Goal: Transaction & Acquisition: Book appointment/travel/reservation

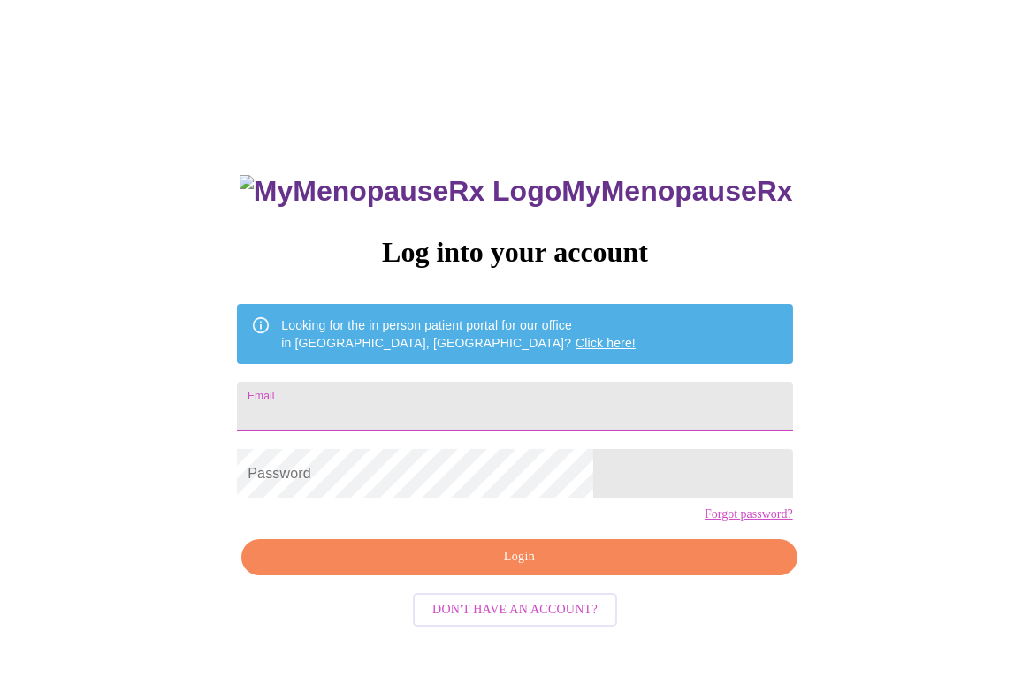
click at [454, 394] on input "Email" at bounding box center [514, 407] width 555 height 50
type input "[EMAIL_ADDRESS][DOMAIN_NAME]"
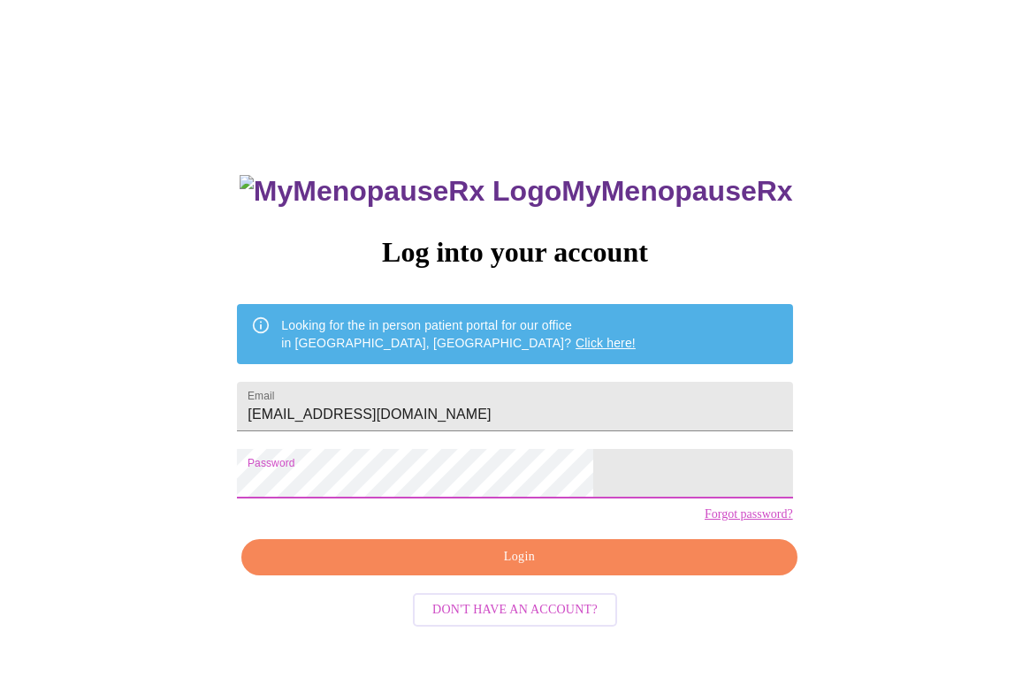
click at [525, 569] on span "Login" at bounding box center [519, 557] width 515 height 22
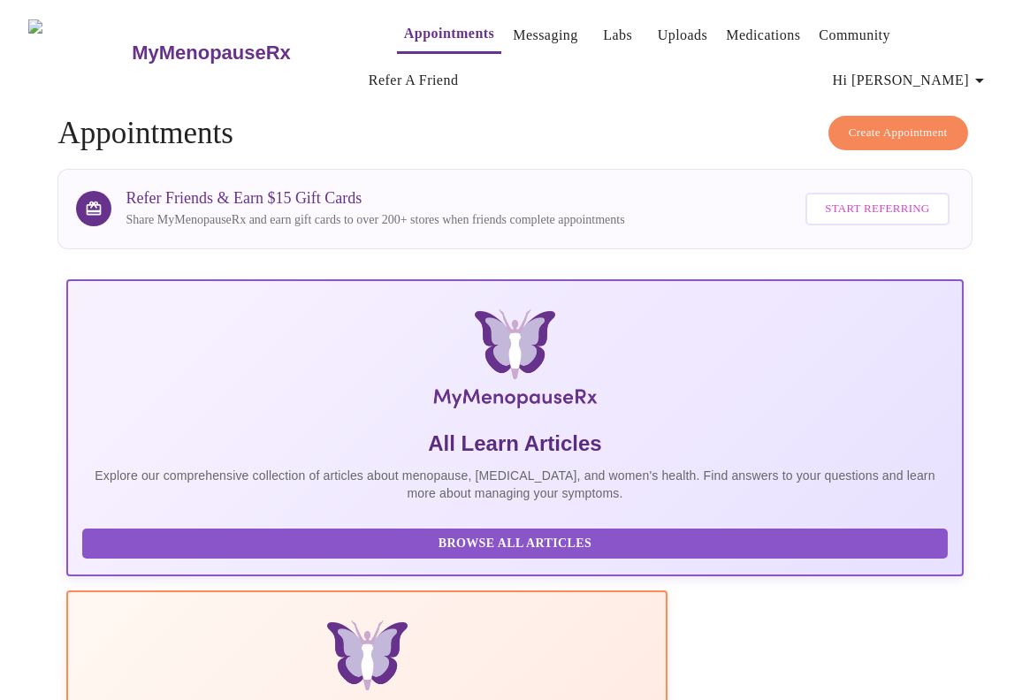
click at [413, 27] on link "Appointments" at bounding box center [449, 33] width 90 height 25
click at [897, 123] on span "Create Appointment" at bounding box center [898, 133] width 99 height 20
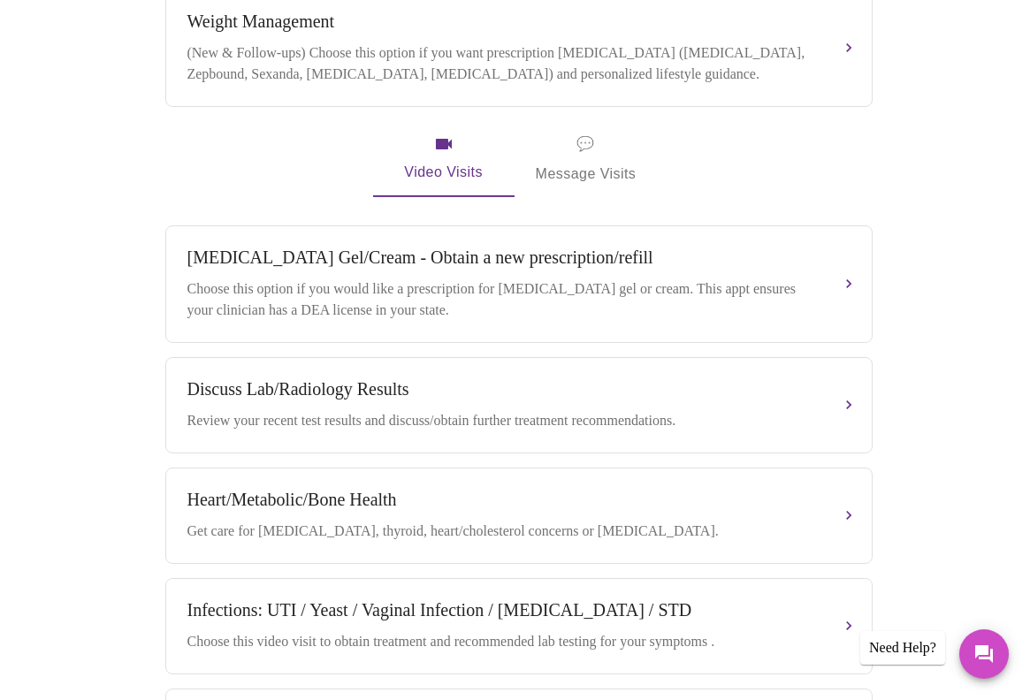
scroll to position [291, 0]
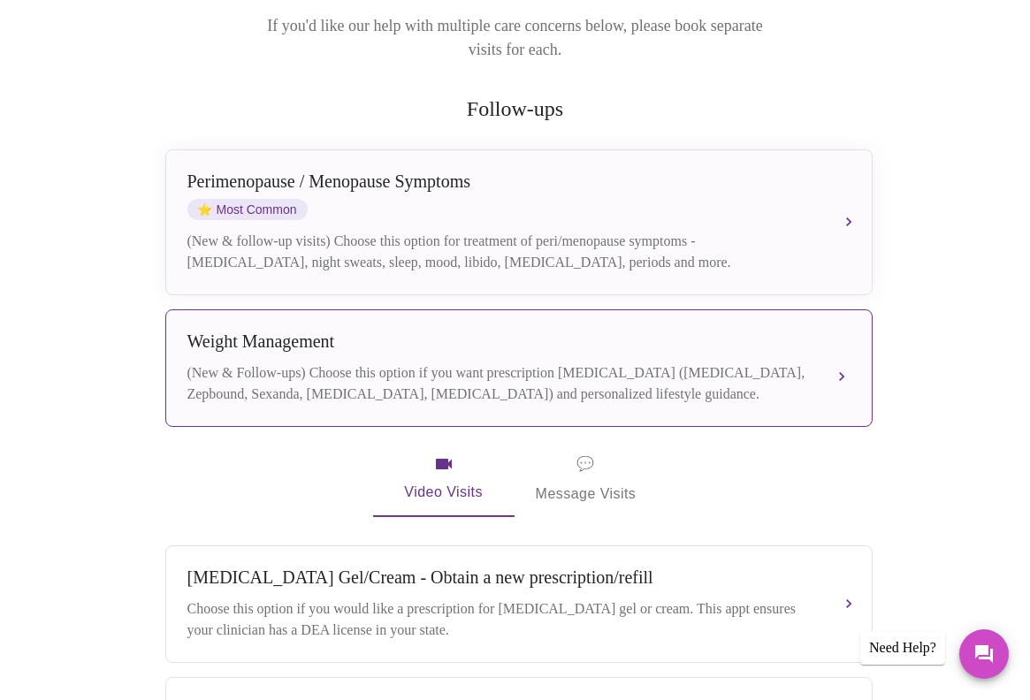
click at [501, 363] on div "(New & Follow-ups) Choose this option if you want prescription [MEDICAL_DATA] (…" at bounding box center [501, 384] width 628 height 42
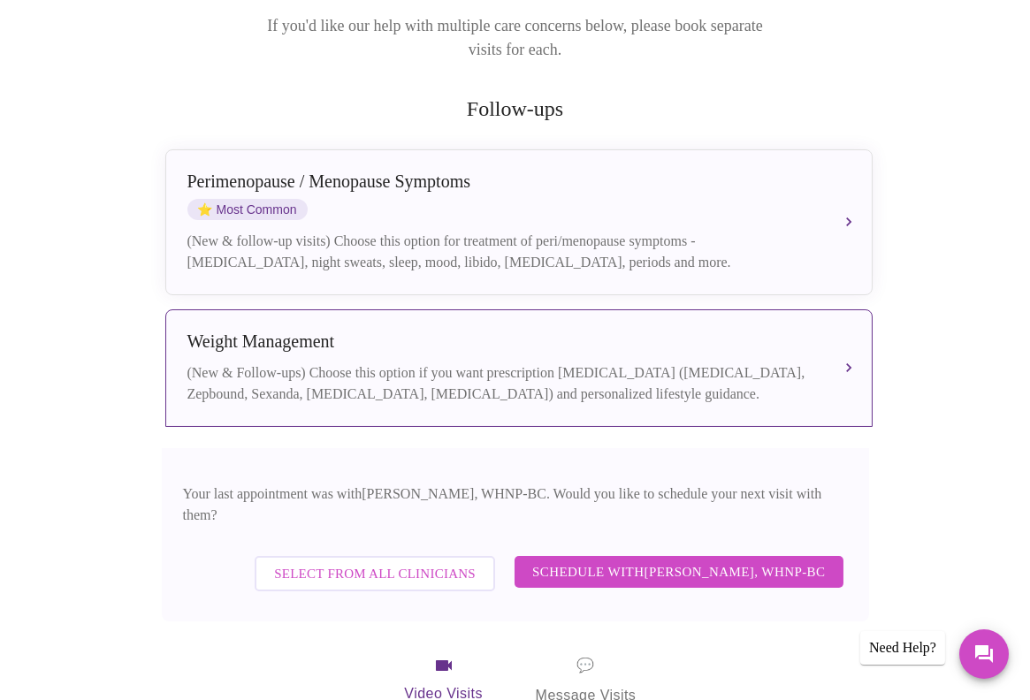
click at [689, 561] on span "Schedule with [PERSON_NAME], WHNP-BC" at bounding box center [679, 572] width 294 height 23
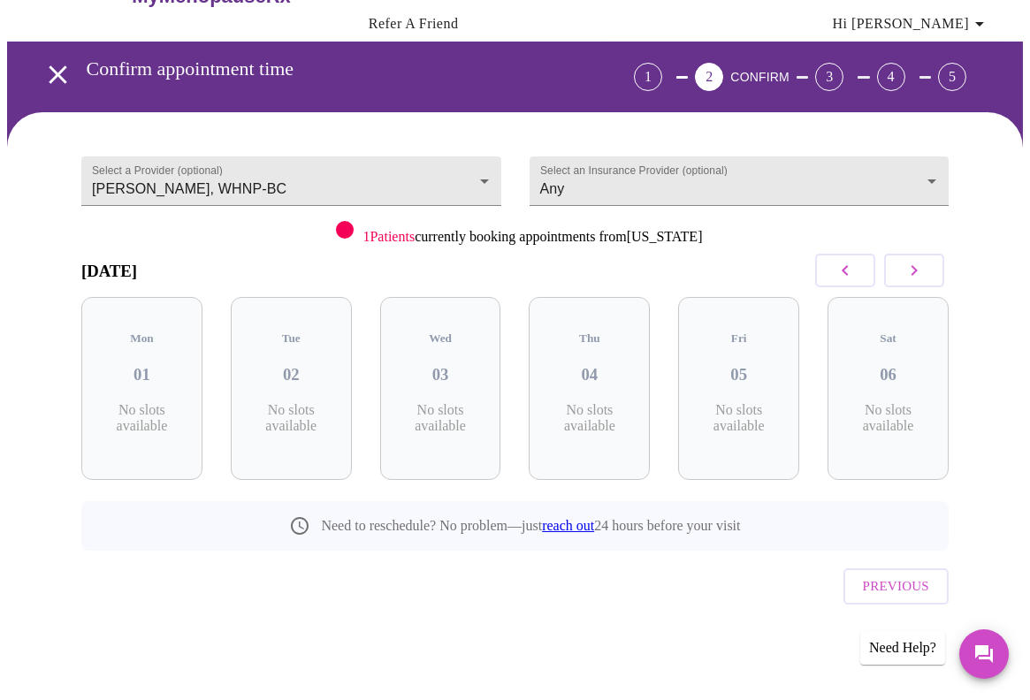
scroll to position [19, 0]
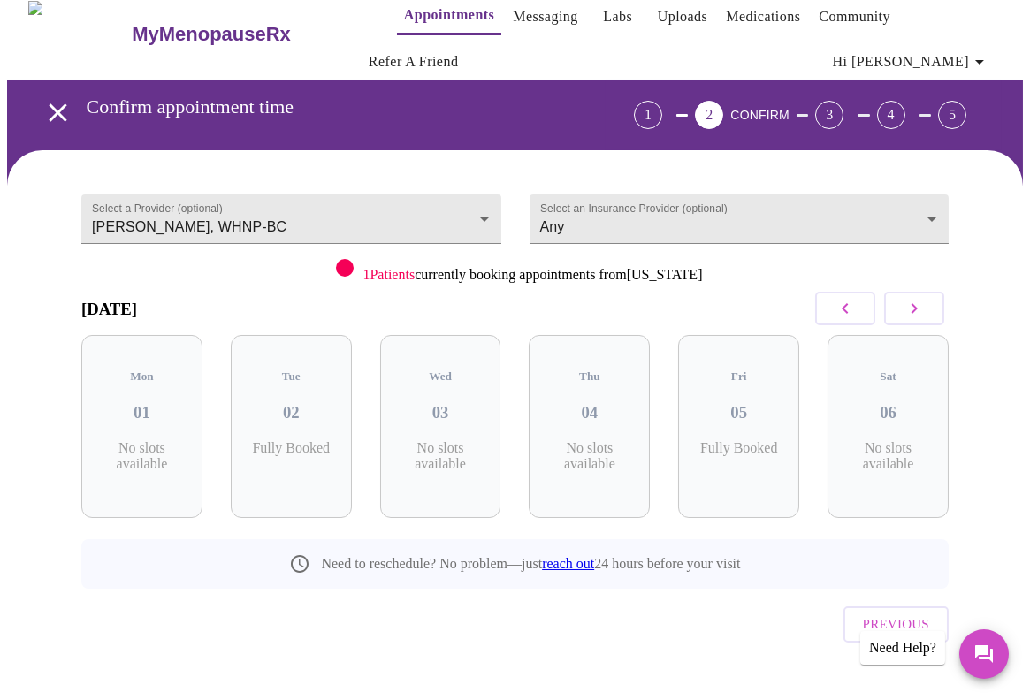
click at [925, 305] on icon "button" at bounding box center [914, 308] width 21 height 21
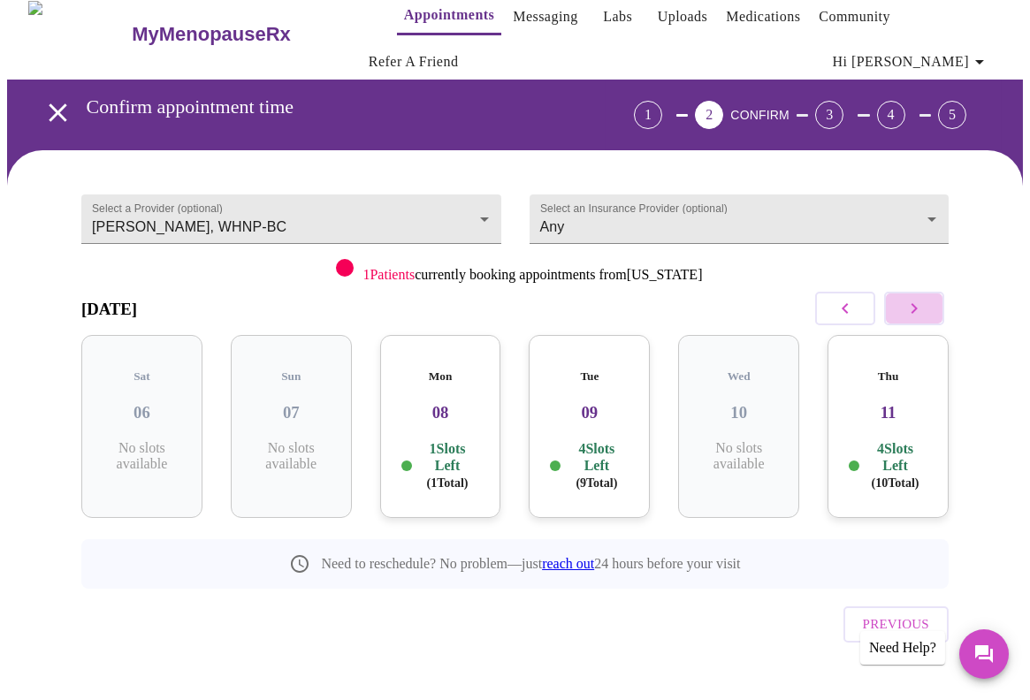
click at [918, 307] on icon "button" at bounding box center [915, 308] width 6 height 11
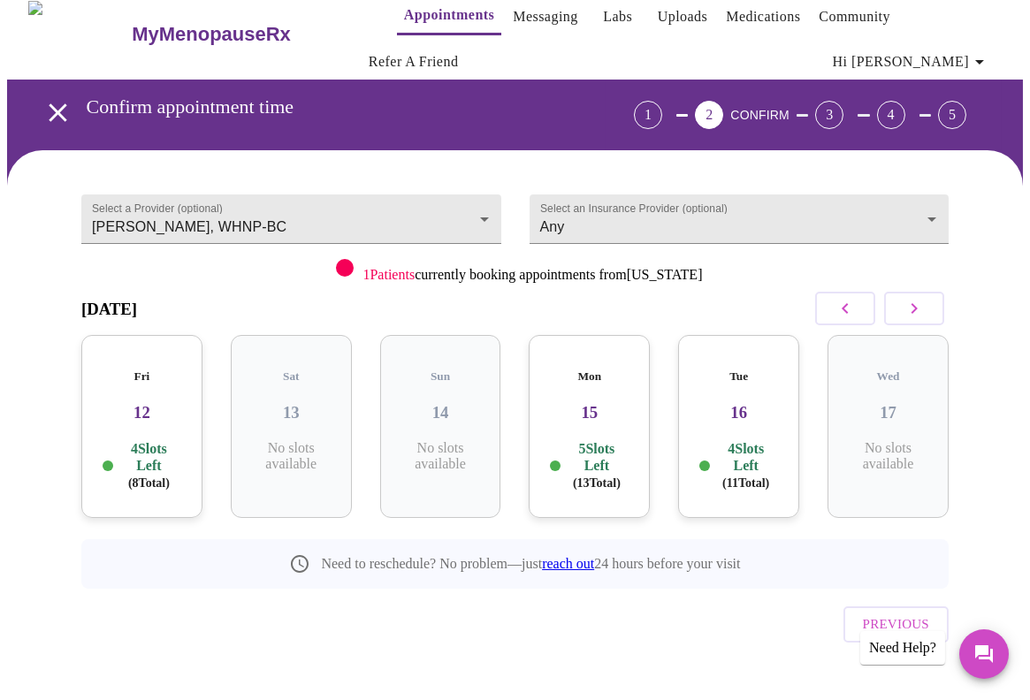
click at [152, 403] on h3 "12" at bounding box center [142, 412] width 93 height 19
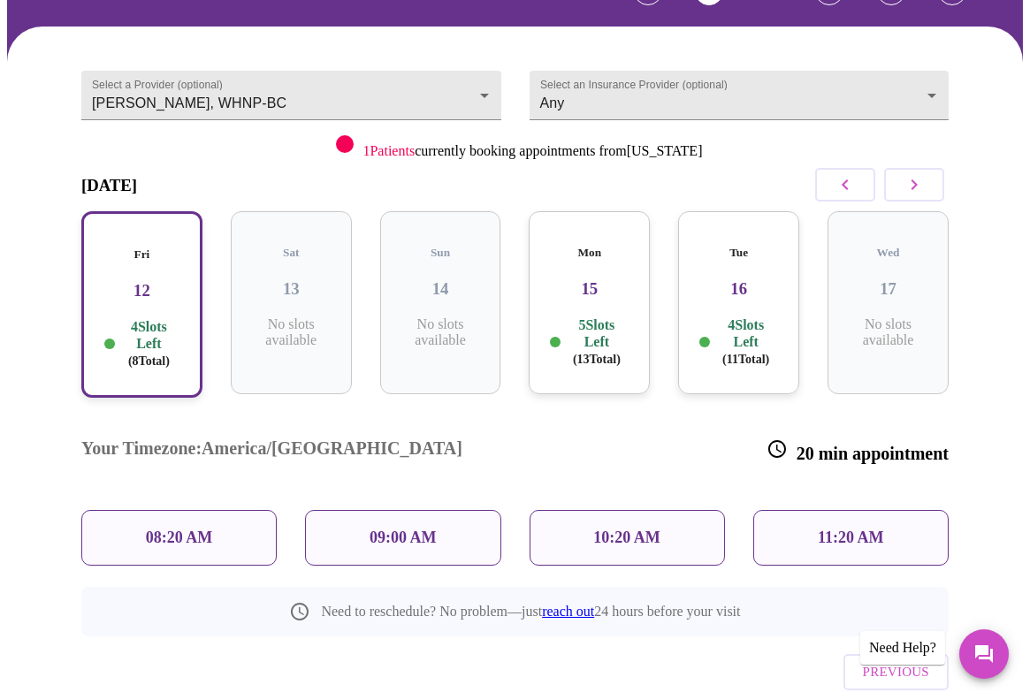
scroll to position [161, 0]
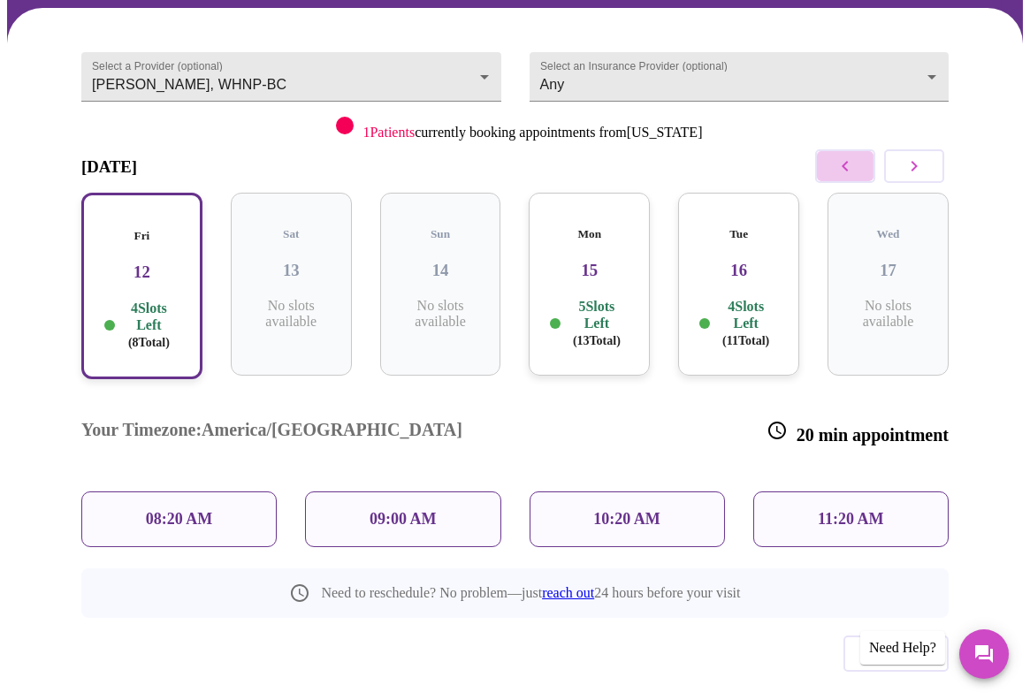
click at [847, 162] on icon "button" at bounding box center [845, 166] width 21 height 21
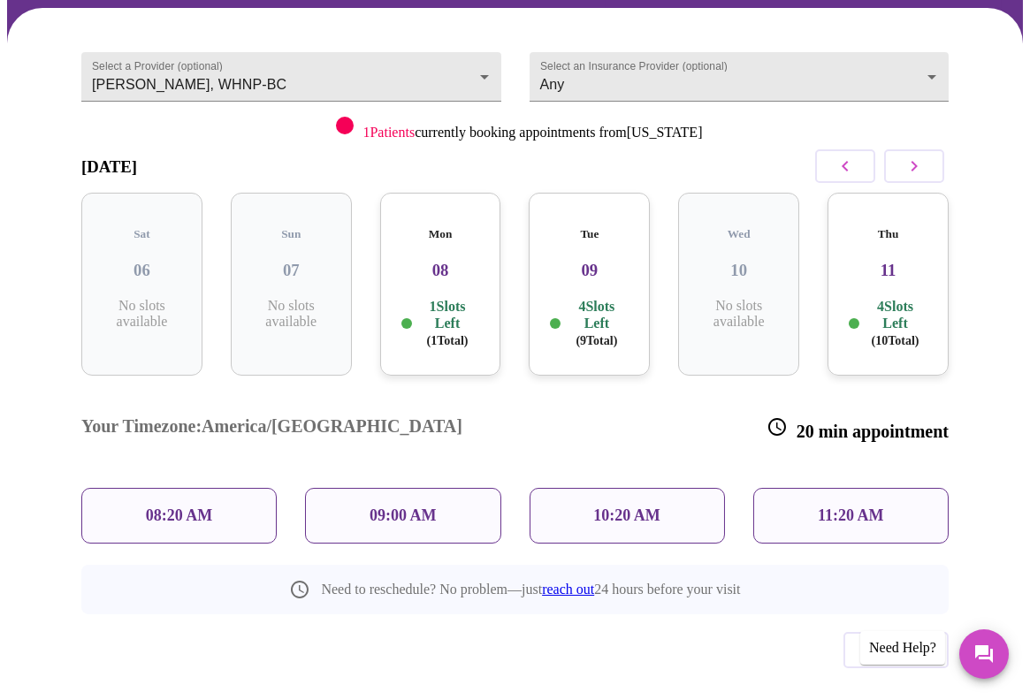
click at [903, 262] on h3 "11" at bounding box center [888, 270] width 93 height 19
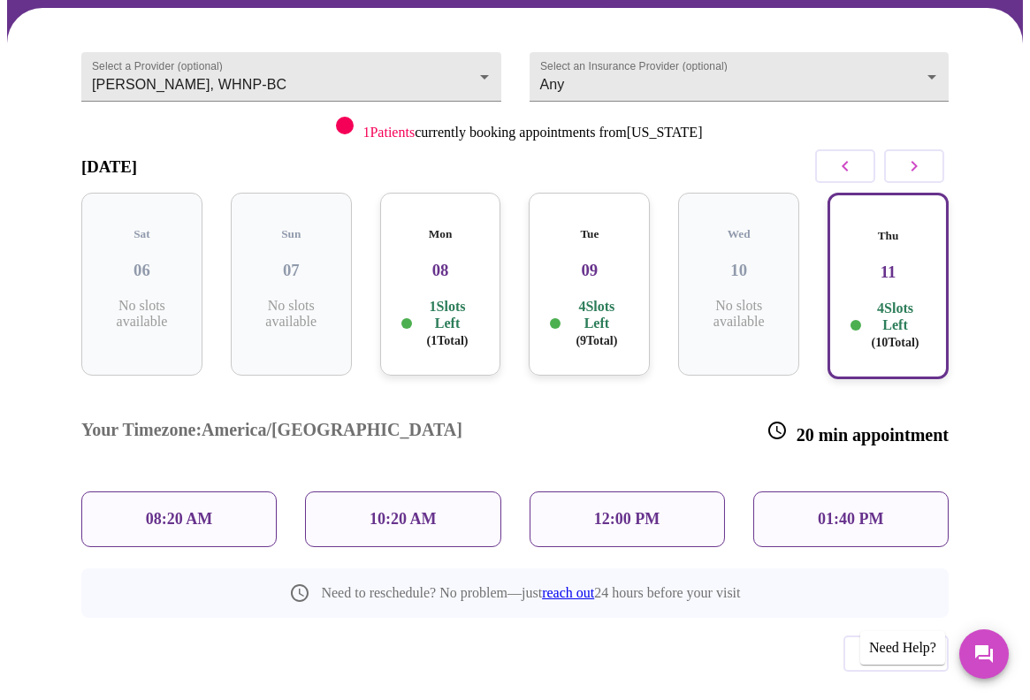
click at [453, 298] on p "1 Slots Left ( 1 Total)" at bounding box center [448, 323] width 65 height 51
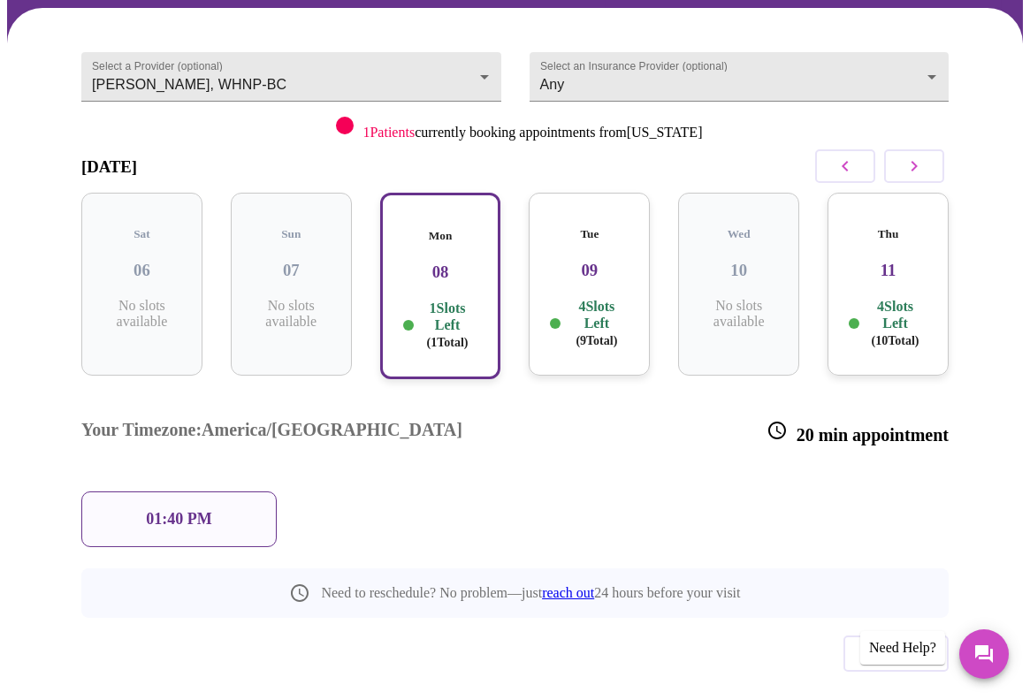
click at [607, 298] on p "4 Slots Left ( 9 Total)" at bounding box center [596, 323] width 65 height 51
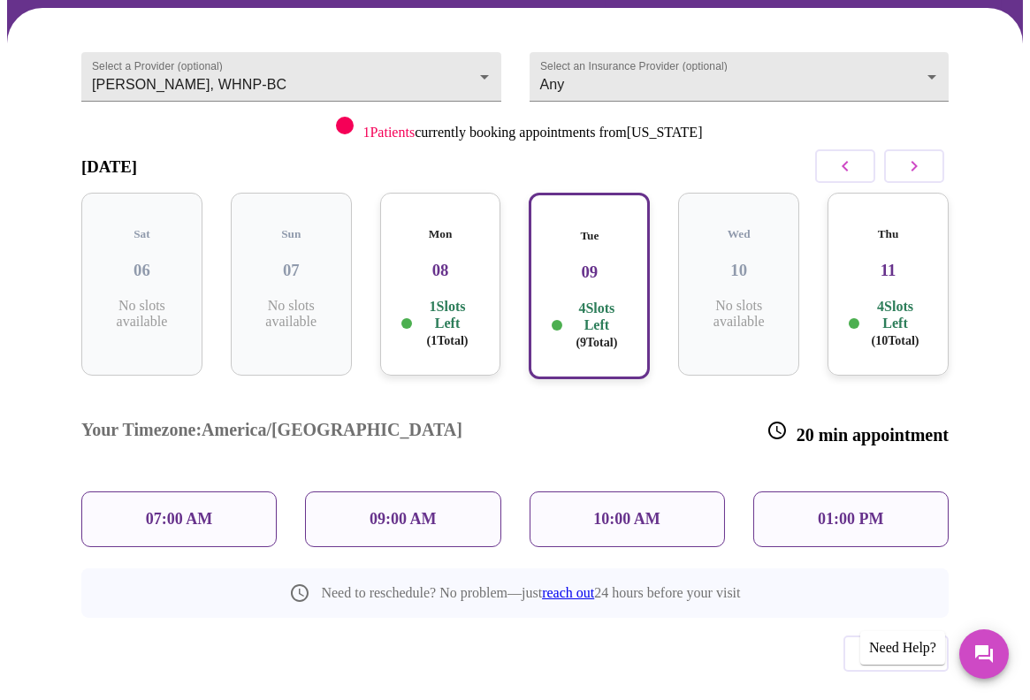
click at [900, 272] on div "Thu 11 4 Slots Left ( 10 Total)" at bounding box center [888, 284] width 121 height 183
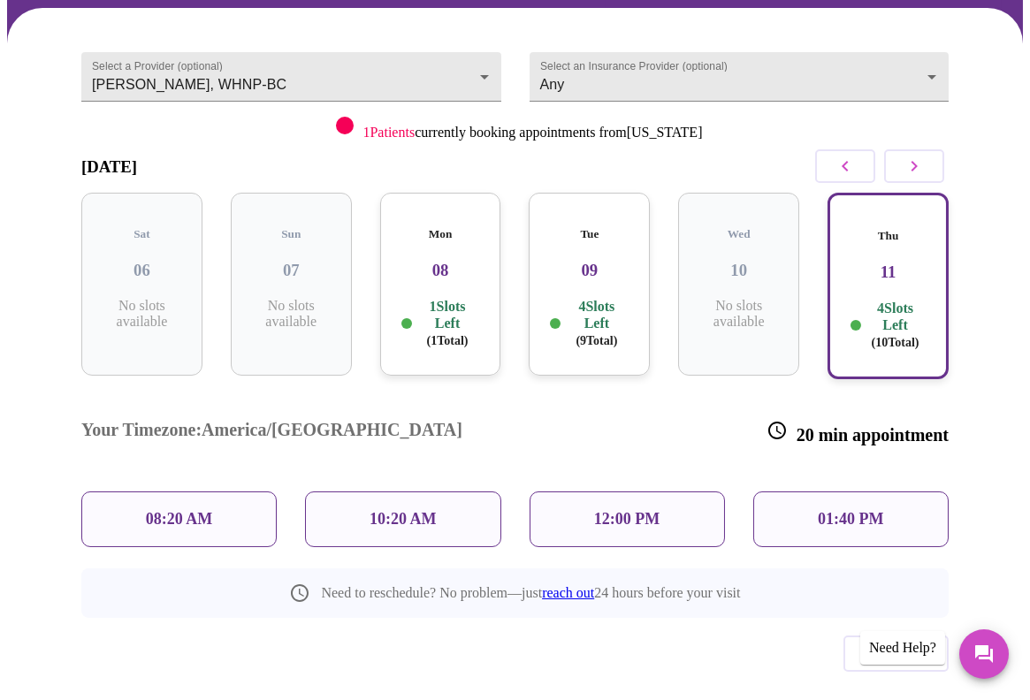
click at [611, 261] on h3 "09" at bounding box center [589, 270] width 93 height 19
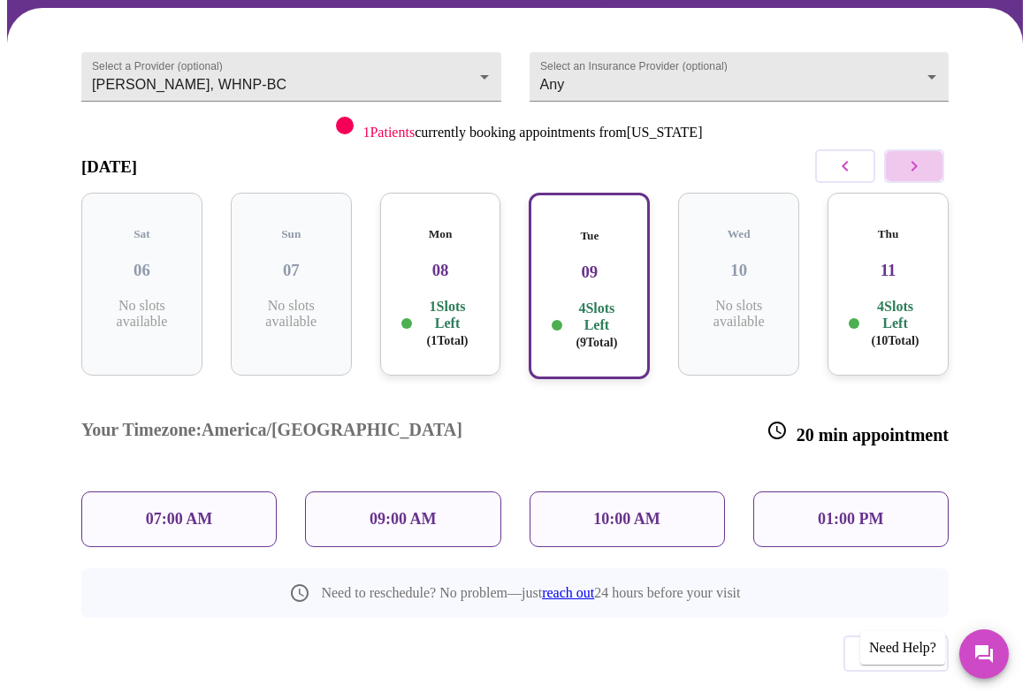
click at [925, 164] on icon "button" at bounding box center [914, 166] width 21 height 21
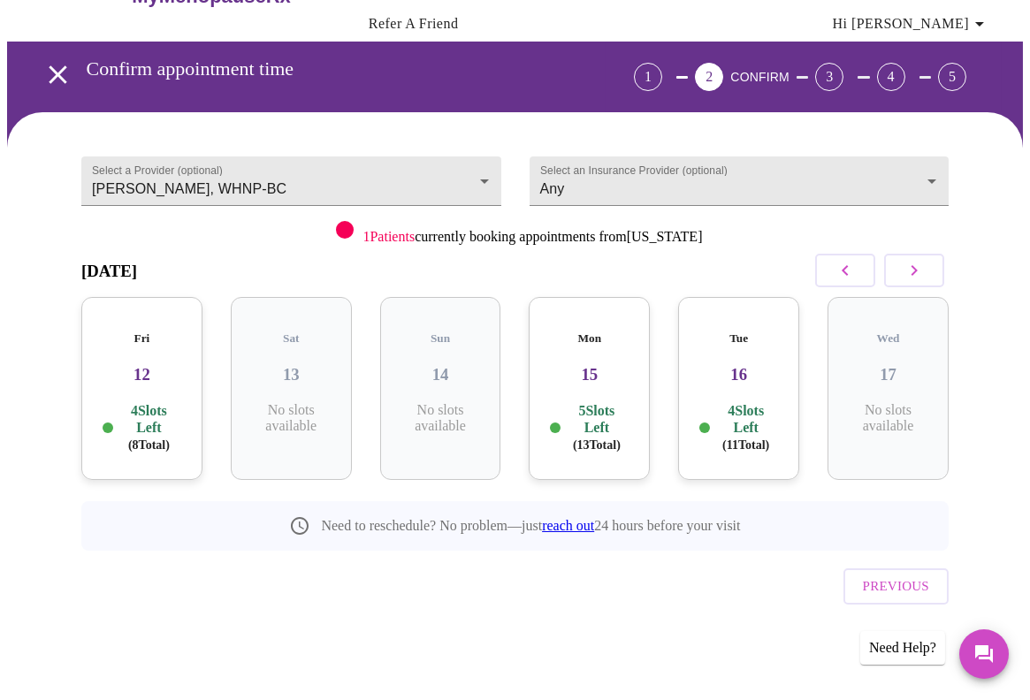
scroll to position [19, 0]
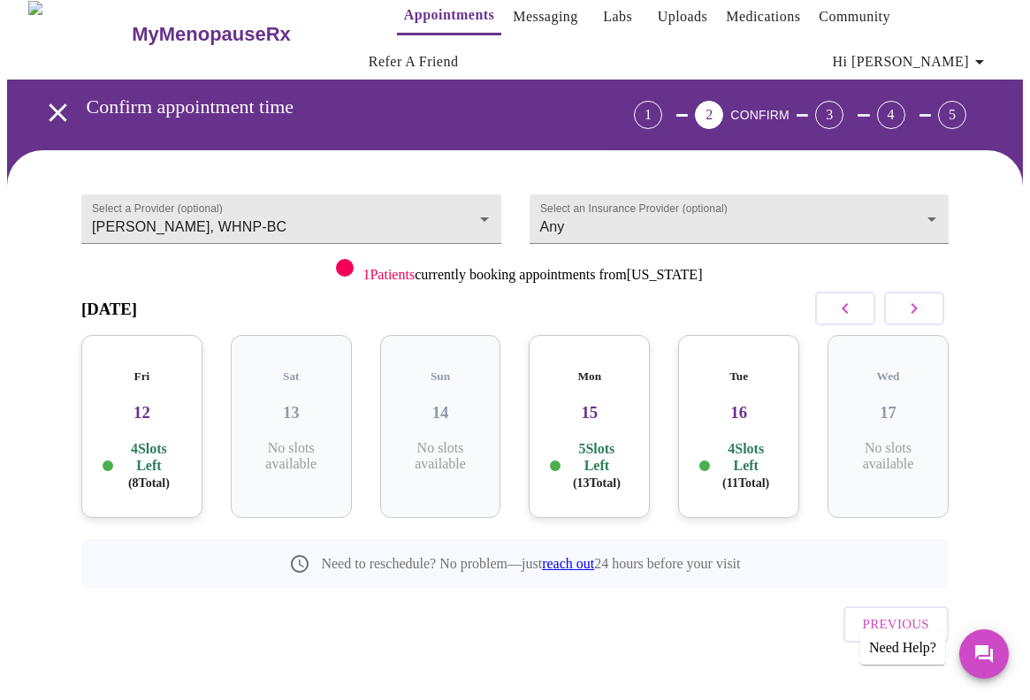
click at [588, 404] on h3 "15" at bounding box center [589, 412] width 93 height 19
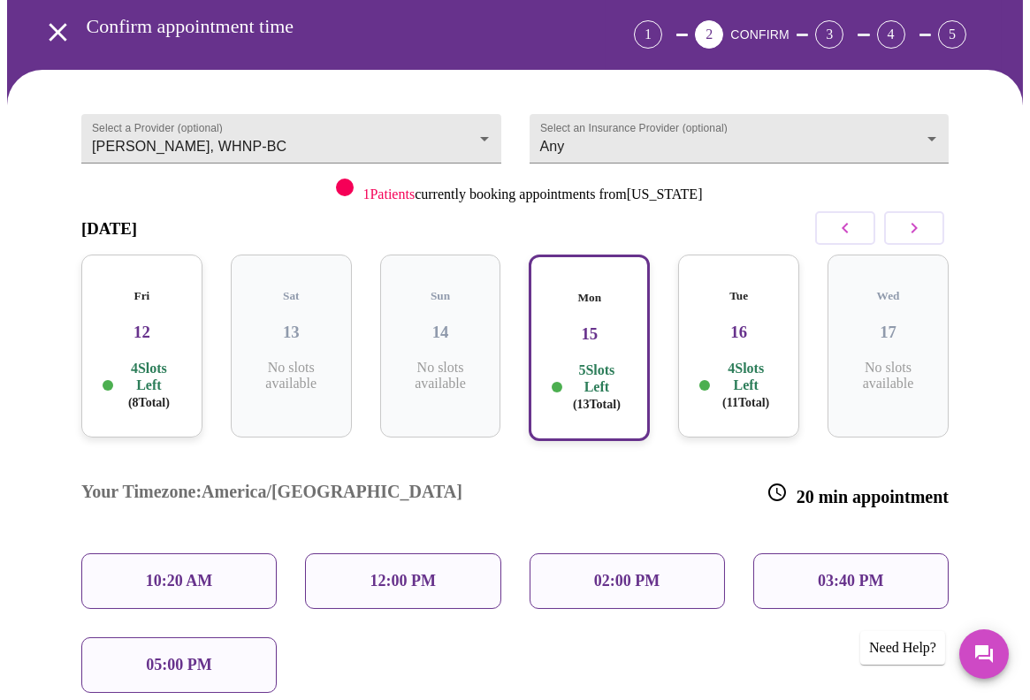
scroll to position [250, 0]
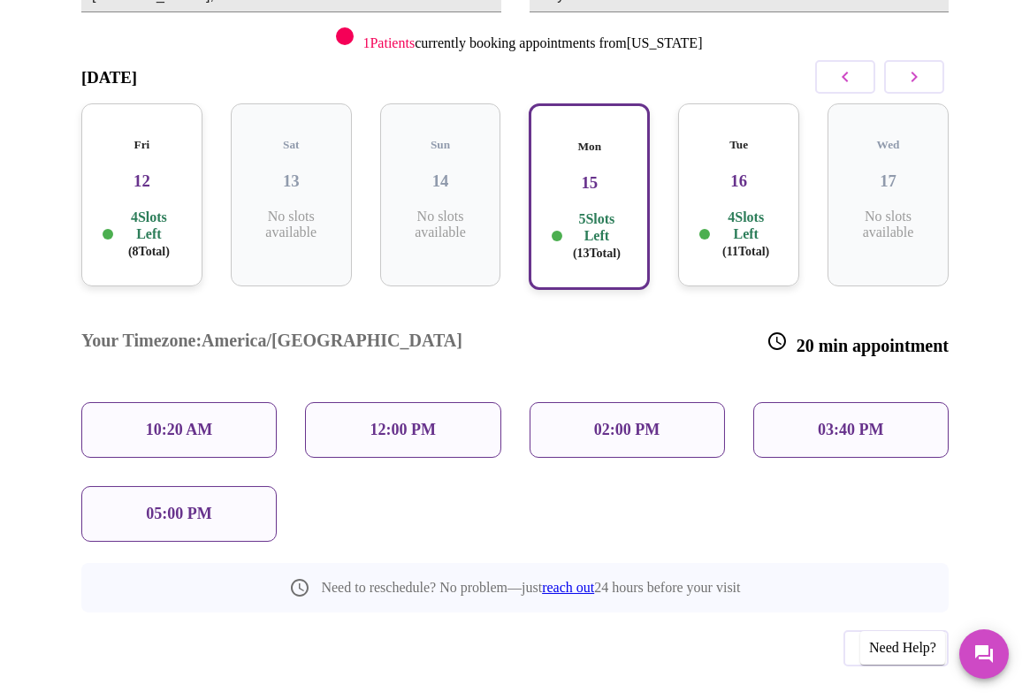
click at [163, 505] on p "05:00 PM" at bounding box center [178, 514] width 65 height 19
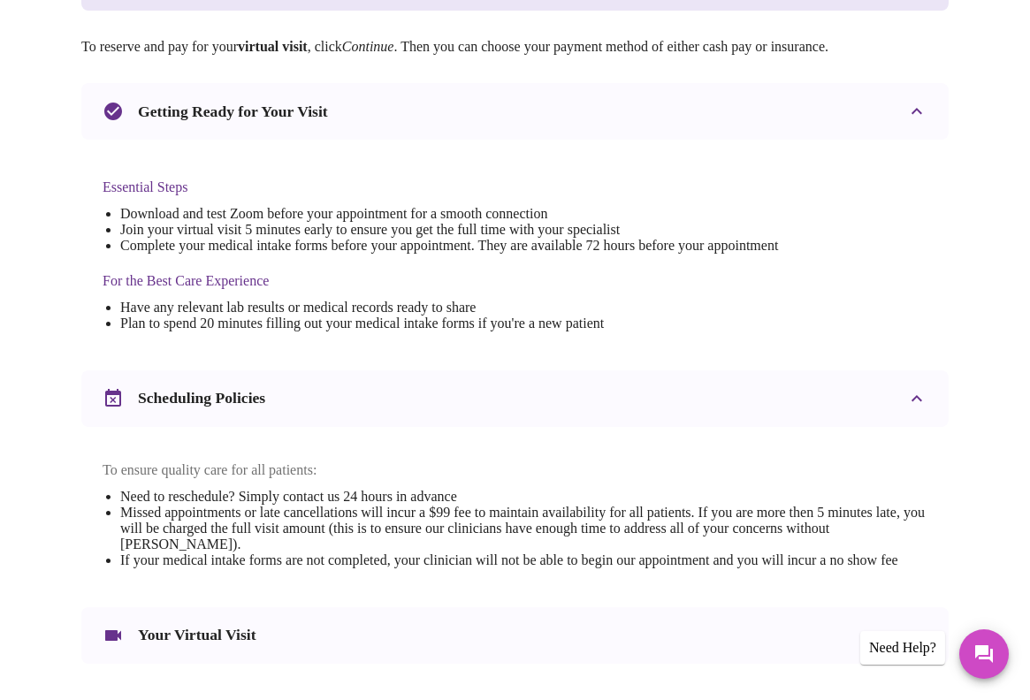
scroll to position [675, 0]
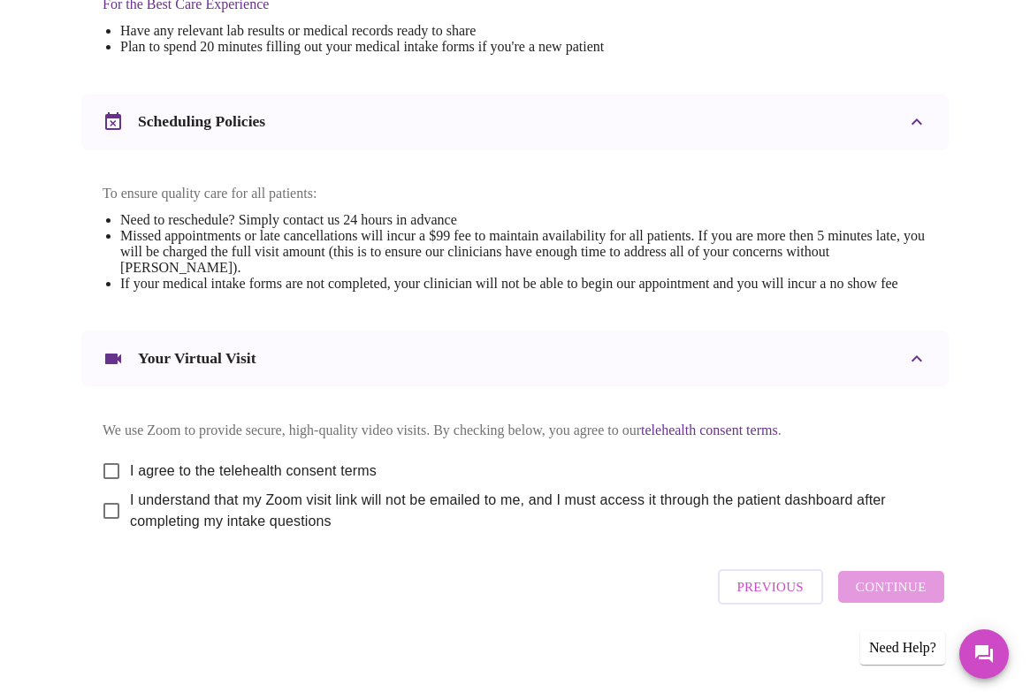
click at [6, 99] on div at bounding box center [9, 350] width 18 height 700
click at [98, 463] on input "I agree to the telehealth consent terms" at bounding box center [111, 471] width 37 height 37
checkbox input "true"
click at [97, 508] on input "I understand that my Zoom visit link will not be emailed to me, and I must acce…" at bounding box center [111, 511] width 37 height 37
checkbox input "true"
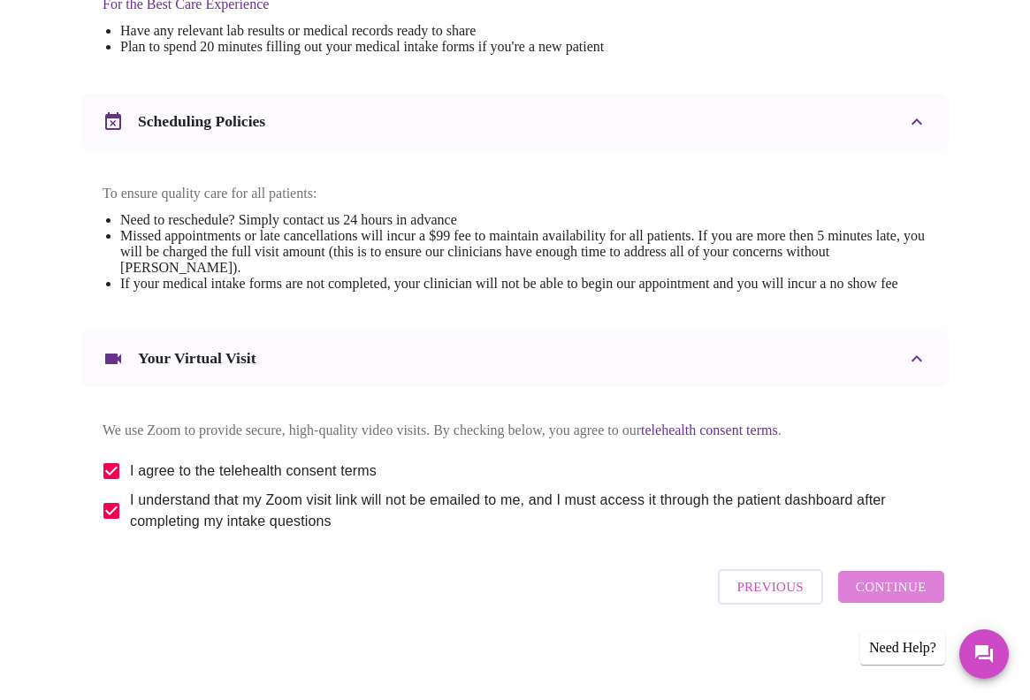
click at [912, 591] on span "Continue" at bounding box center [891, 587] width 71 height 23
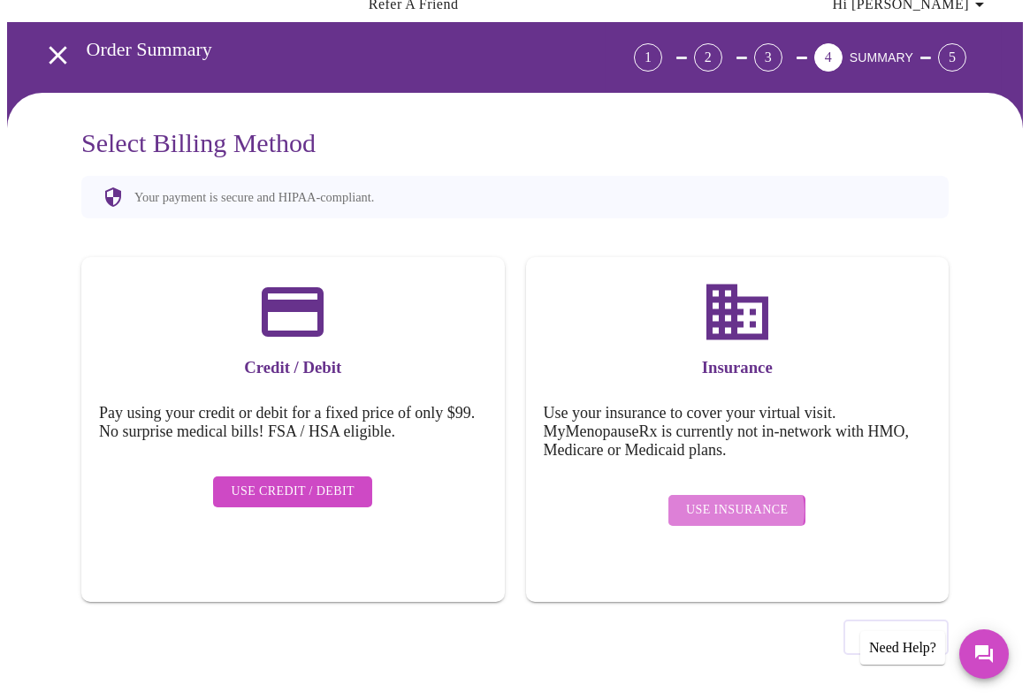
click at [738, 500] on span "Use Insurance" at bounding box center [737, 511] width 102 height 22
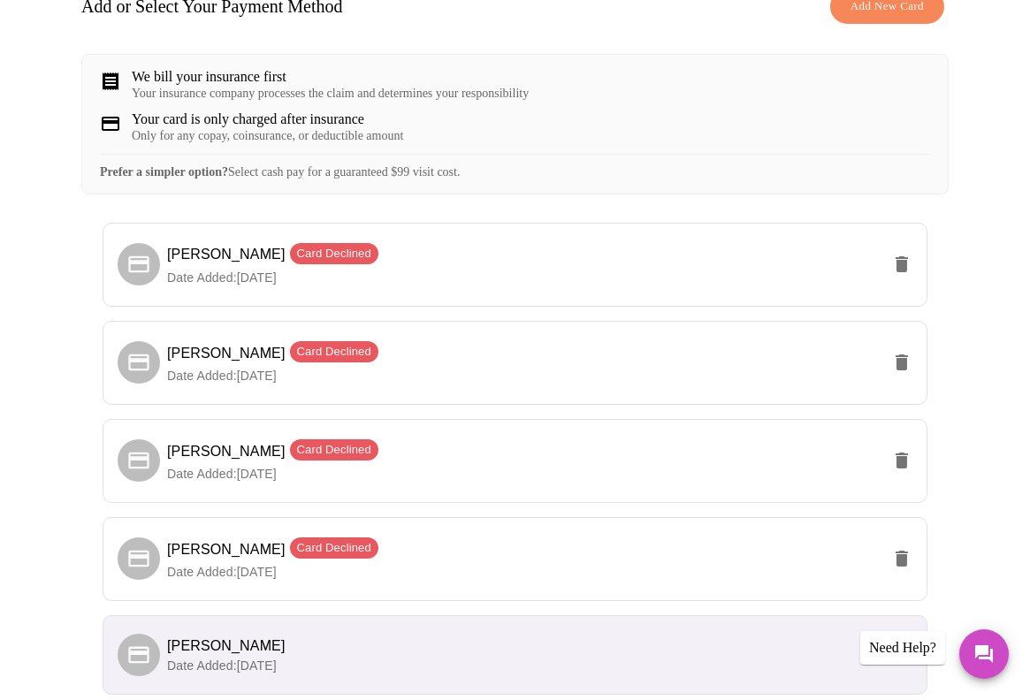
scroll to position [0, 0]
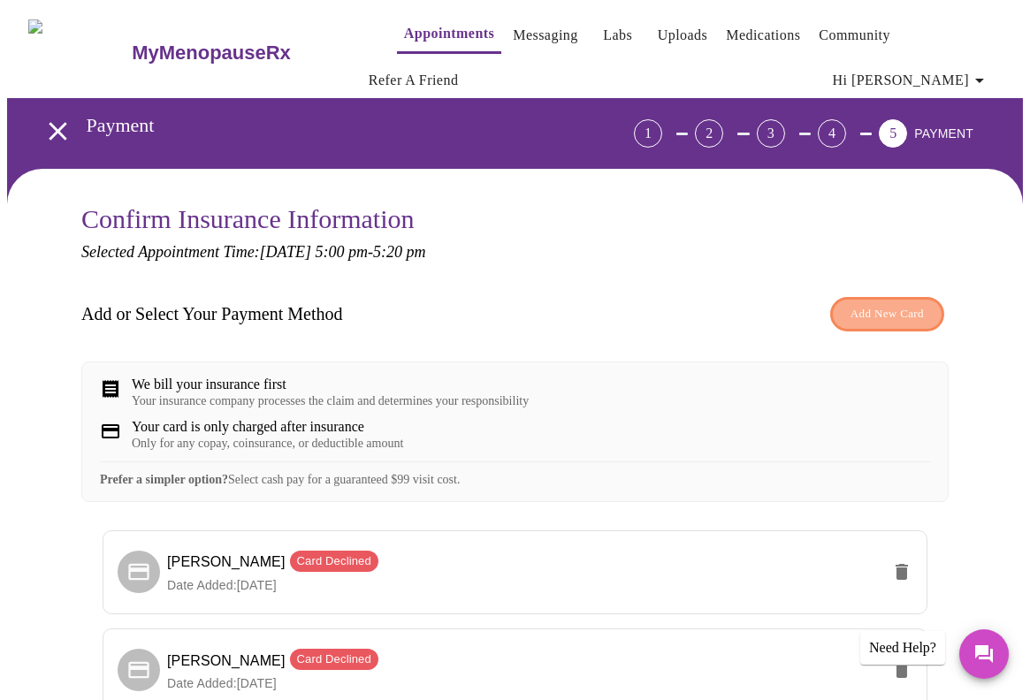
click at [902, 308] on span "Add New Card" at bounding box center [887, 314] width 73 height 20
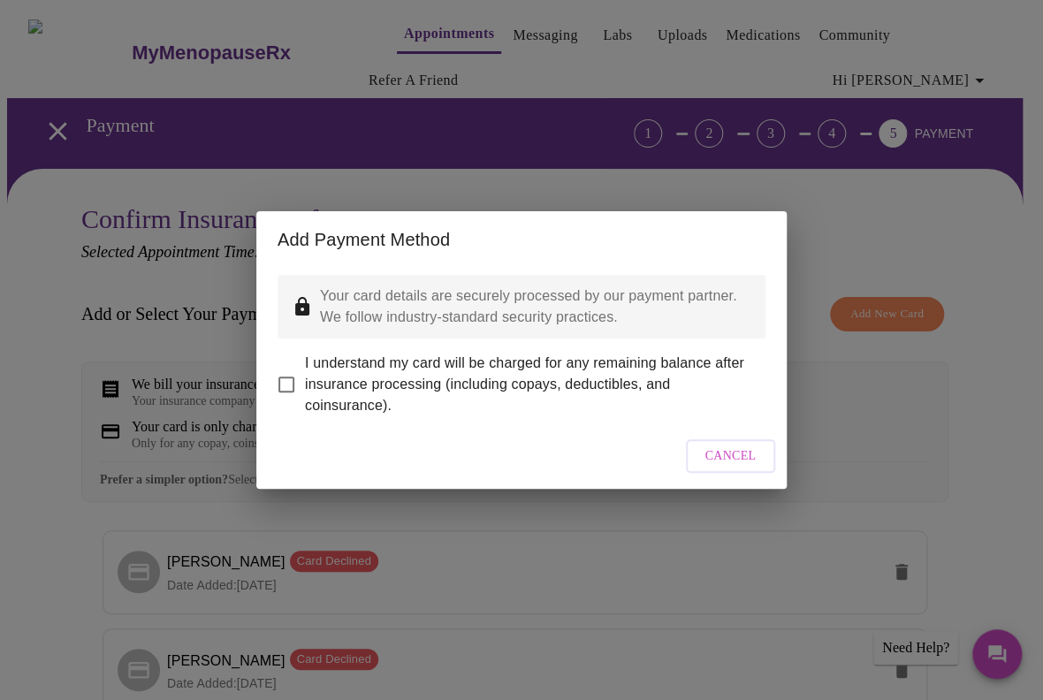
click at [719, 468] on span "Cancel" at bounding box center [731, 457] width 51 height 22
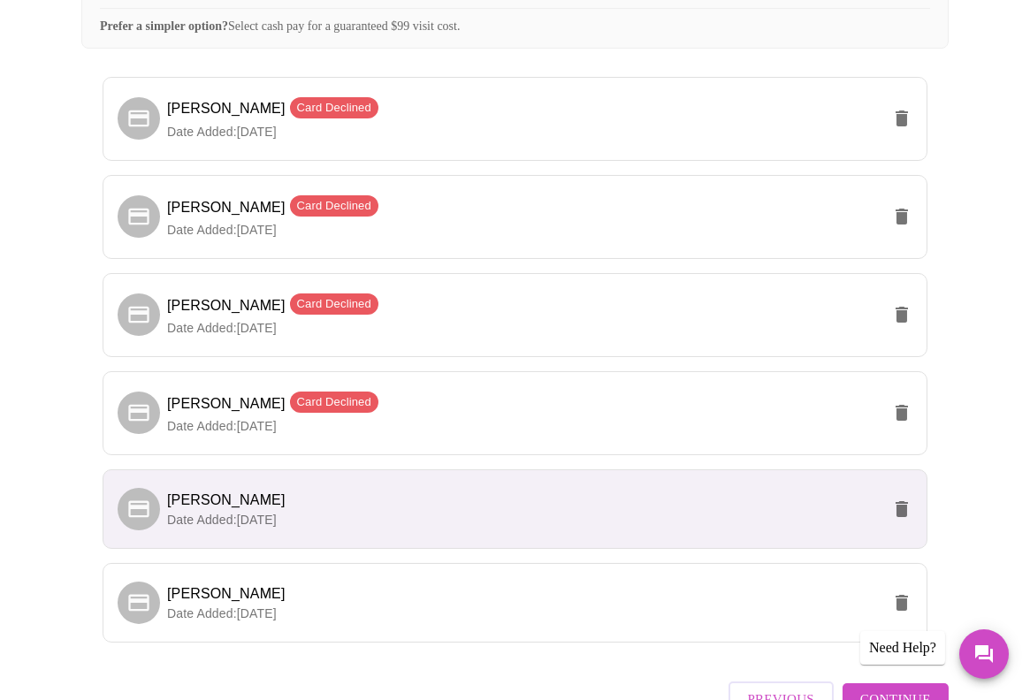
scroll to position [579, 0]
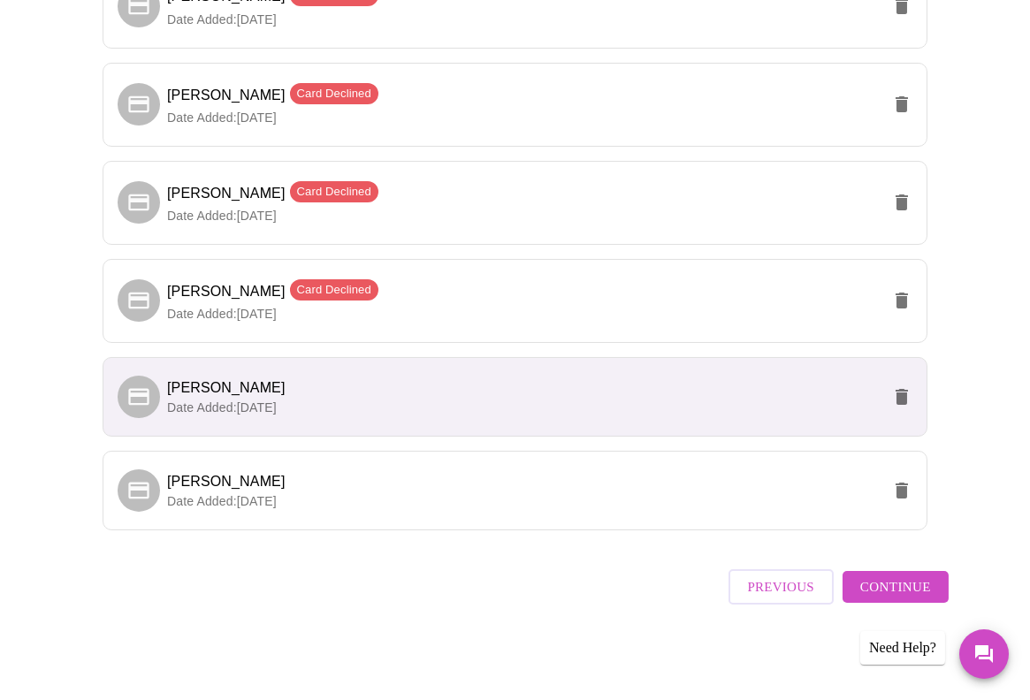
click at [640, 399] on span "[PERSON_NAME]" at bounding box center [524, 388] width 714 height 21
click at [608, 396] on span "[PERSON_NAME]" at bounding box center [524, 388] width 714 height 21
click at [899, 590] on span "Continue" at bounding box center [895, 587] width 71 height 23
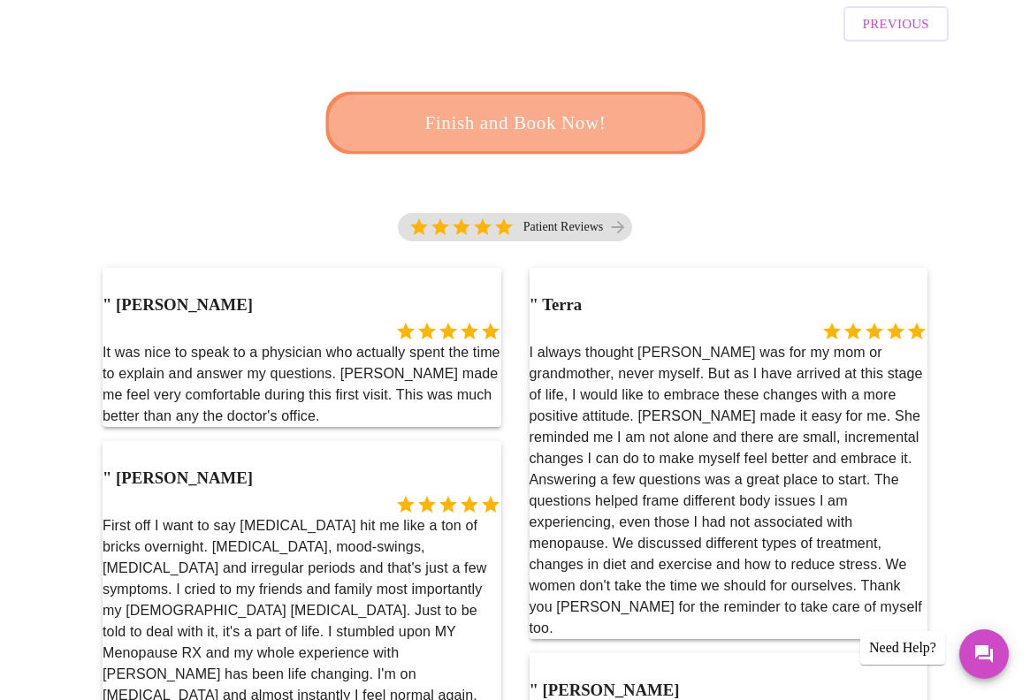
click at [519, 107] on span "Finish and Book Now!" at bounding box center [515, 123] width 327 height 33
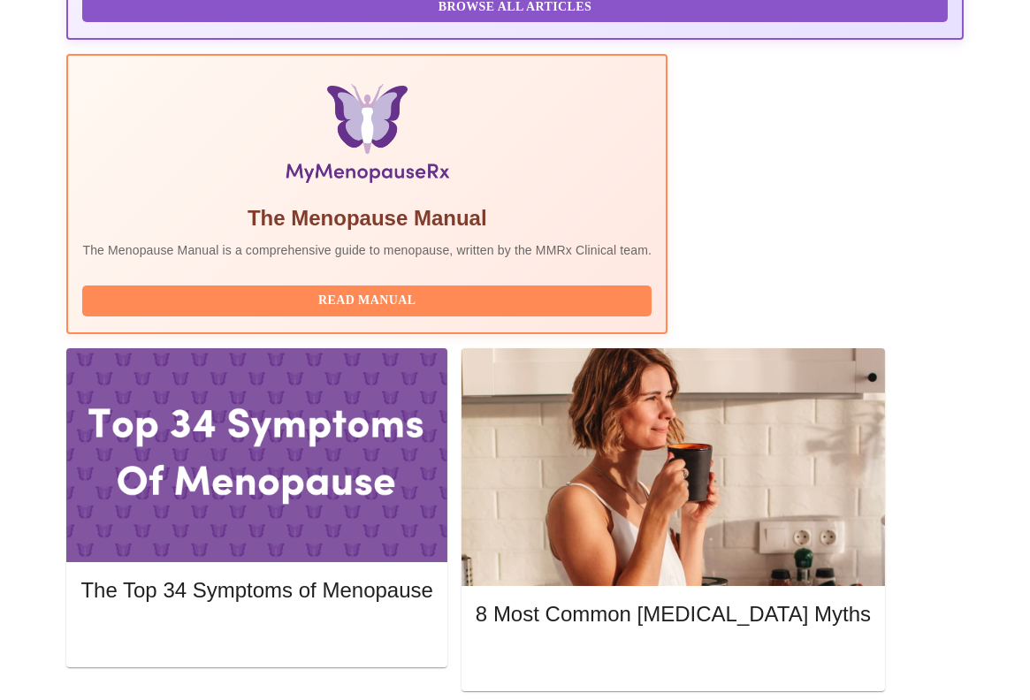
scroll to position [531, 0]
